Goal: Book appointment/travel/reservation

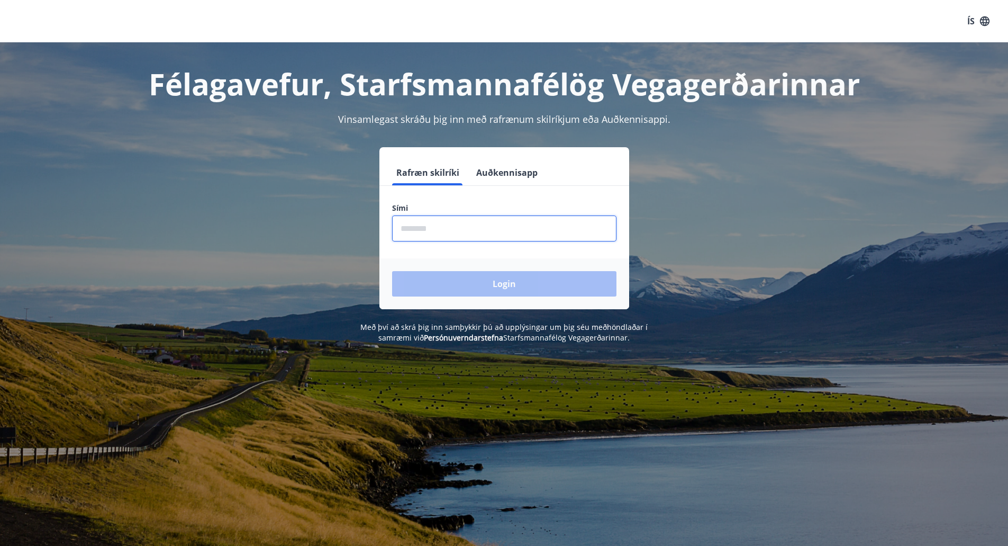
click at [440, 235] on input "phone" at bounding box center [504, 228] width 224 height 26
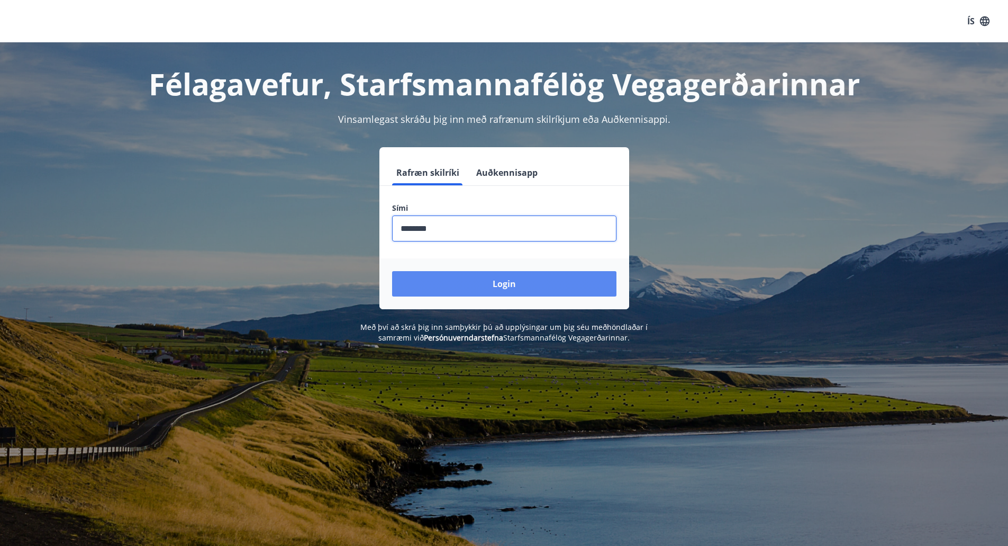
type input "********"
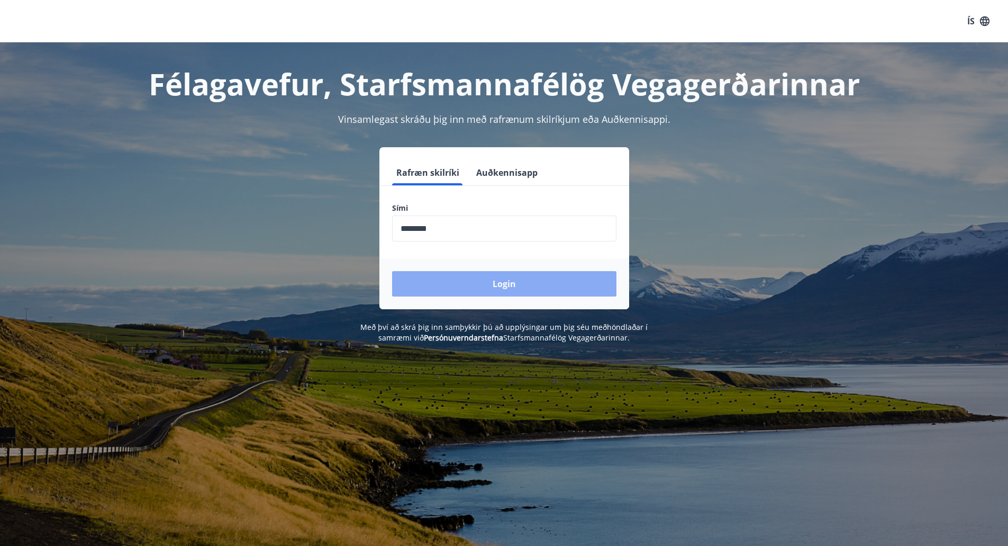
click at [485, 292] on button "Login" at bounding box center [504, 283] width 224 height 25
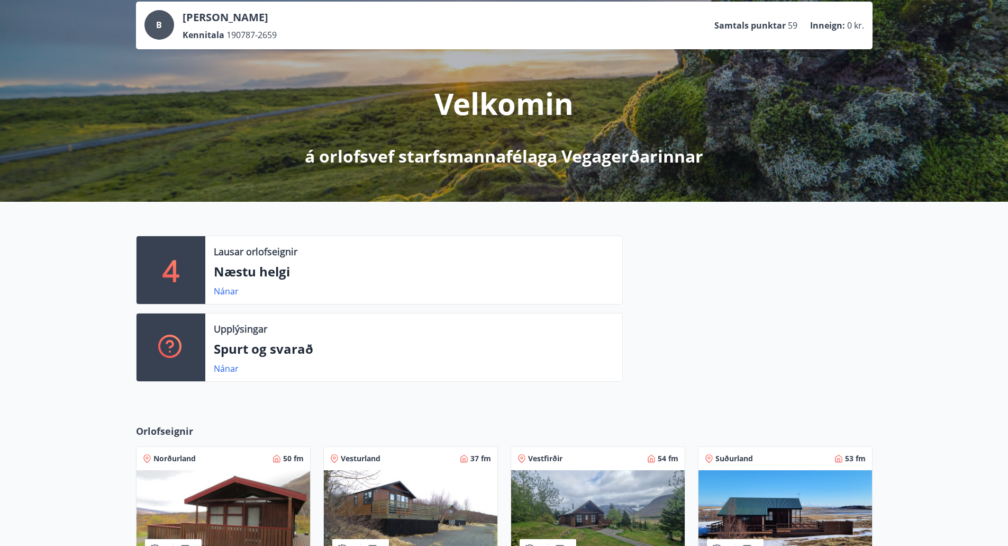
scroll to position [317, 0]
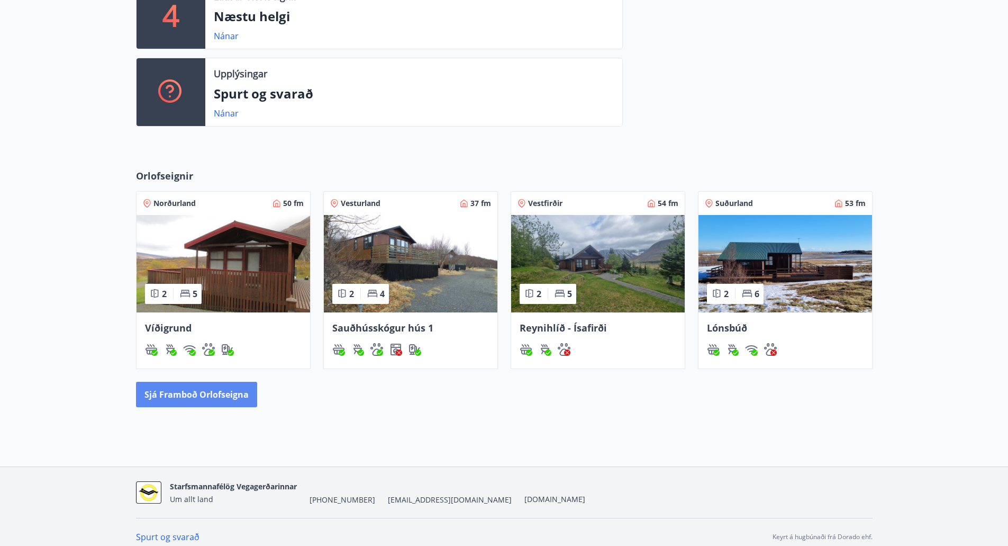
click at [241, 394] on button "Sjá framboð orlofseigna" at bounding box center [196, 394] width 121 height 25
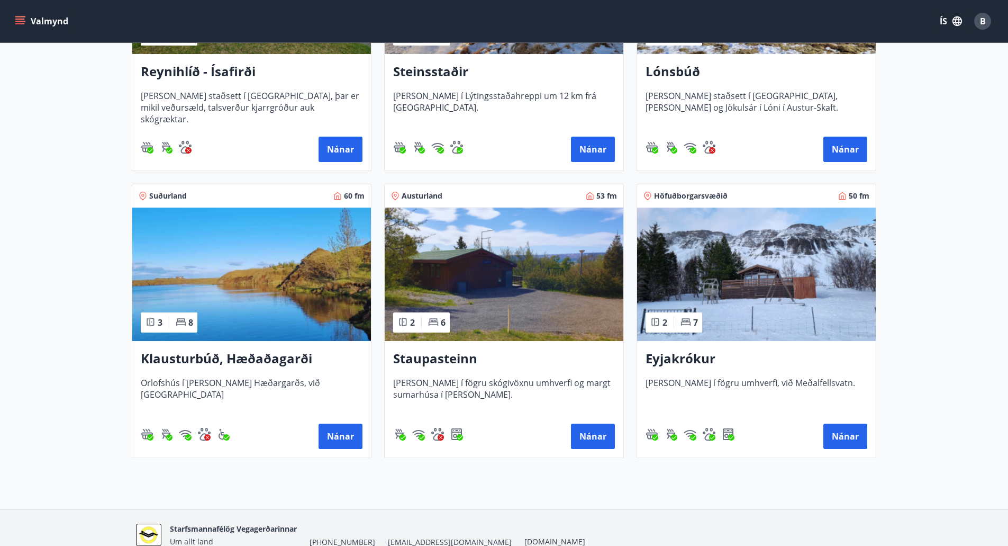
scroll to position [635, 0]
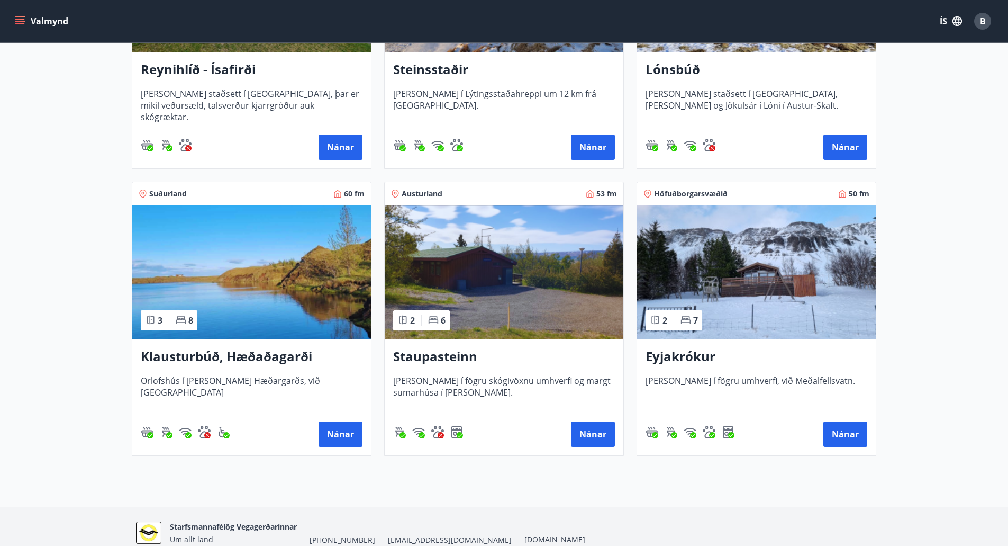
click at [405, 351] on h3 "Staupasteinn" at bounding box center [504, 356] width 222 height 19
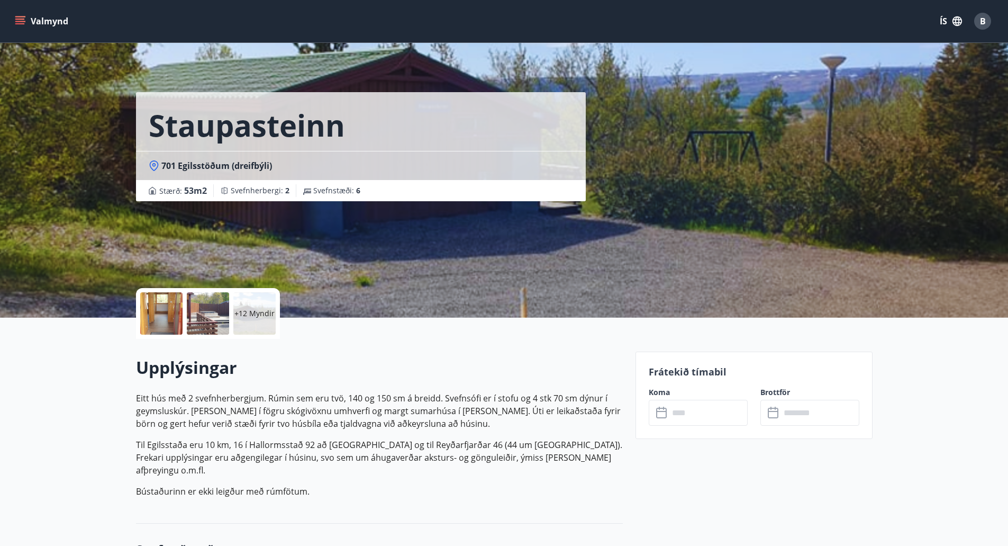
click at [32, 21] on button "Valmynd" at bounding box center [43, 21] width 60 height 19
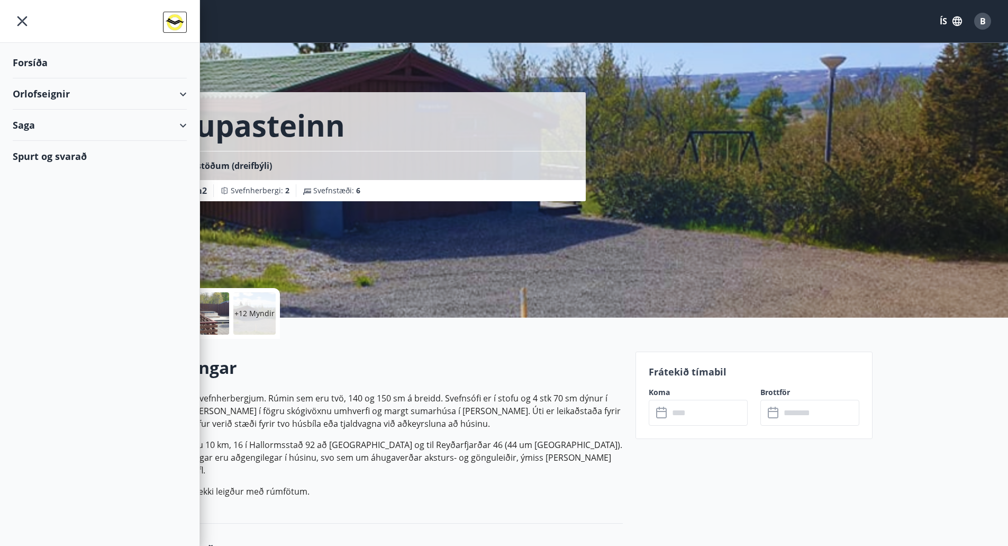
click at [56, 95] on div "Orlofseignir" at bounding box center [100, 93] width 174 height 31
click at [68, 142] on div "Bókunardagatal" at bounding box center [99, 143] width 157 height 22
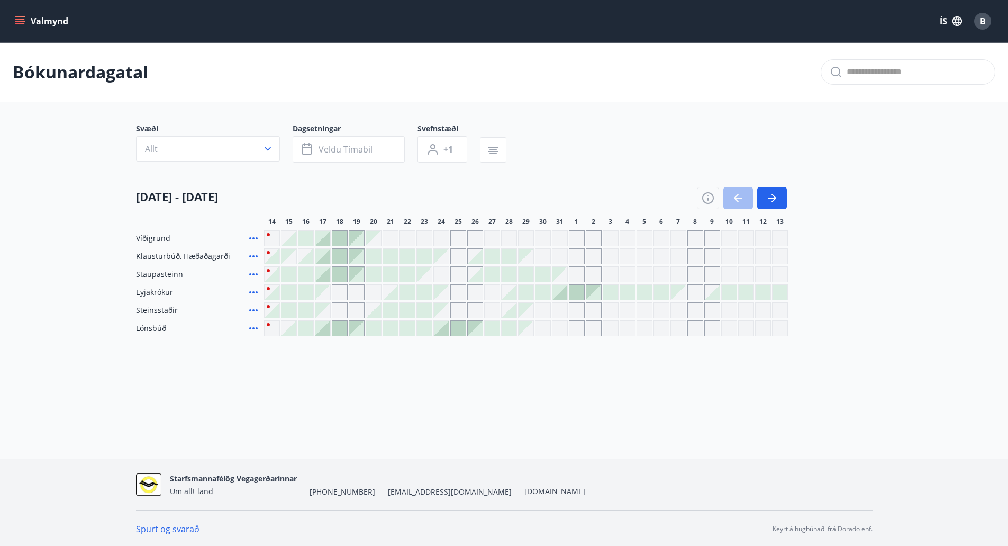
click at [299, 273] on div at bounding box center [305, 274] width 15 height 15
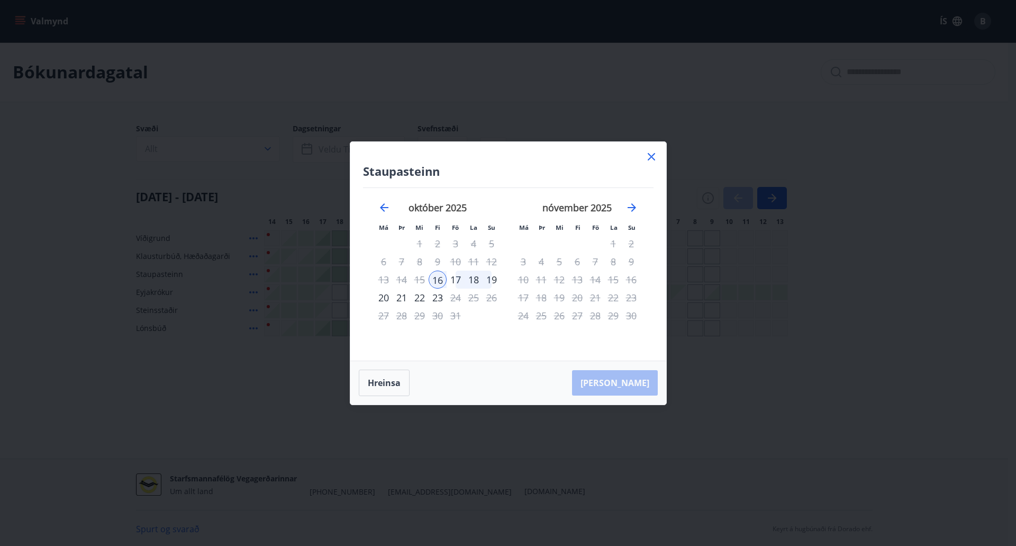
click at [649, 160] on icon at bounding box center [651, 156] width 13 height 13
